Goal: Find specific page/section: Find specific page/section

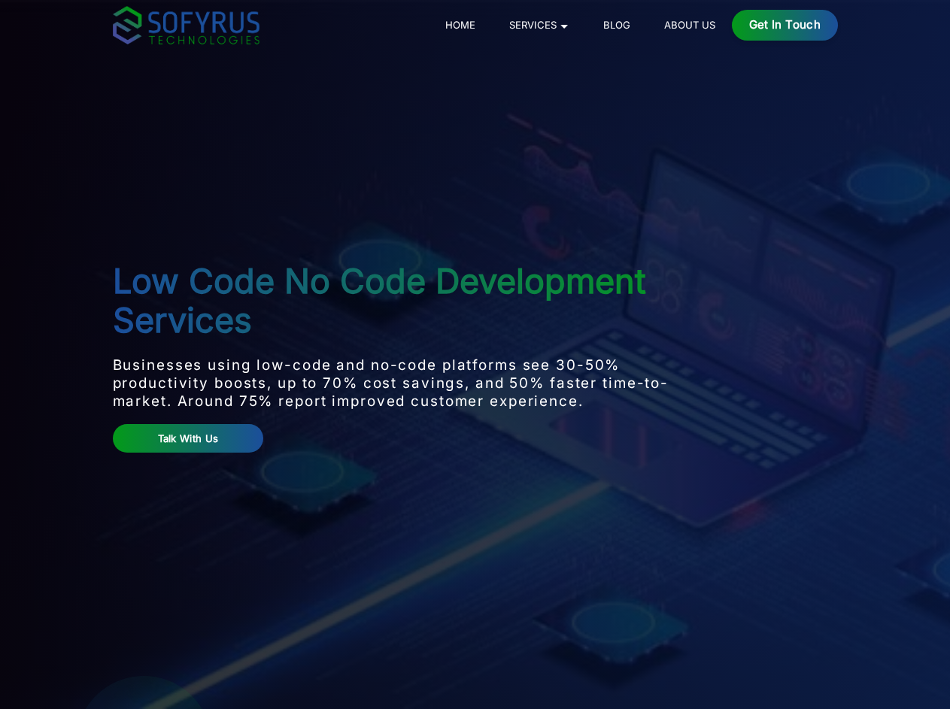
click at [475, 357] on p "Businesses using low-code and no-code platforms see 30-50% productivity boosts,…" at bounding box center [415, 384] width 604 height 54
click at [838, 25] on div "Get in Touch" at bounding box center [785, 25] width 106 height 31
